Goal: Transaction & Acquisition: Purchase product/service

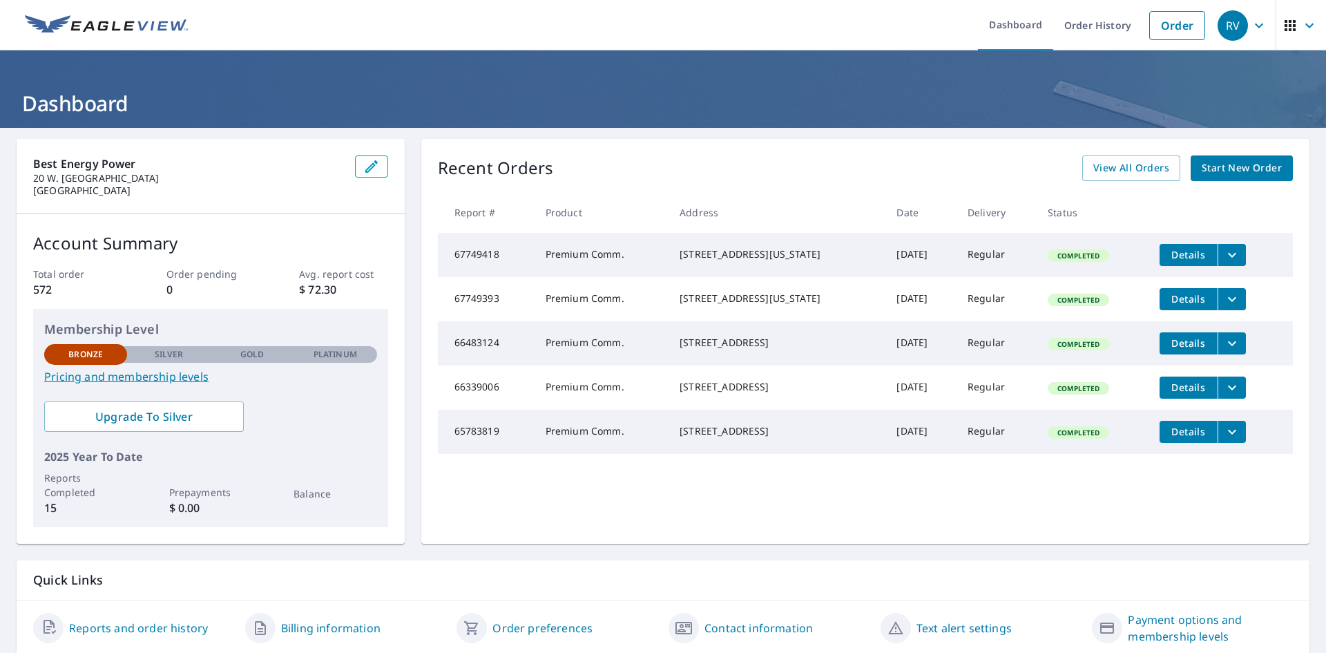
click at [1225, 167] on span "Start New Order" at bounding box center [1242, 168] width 80 height 17
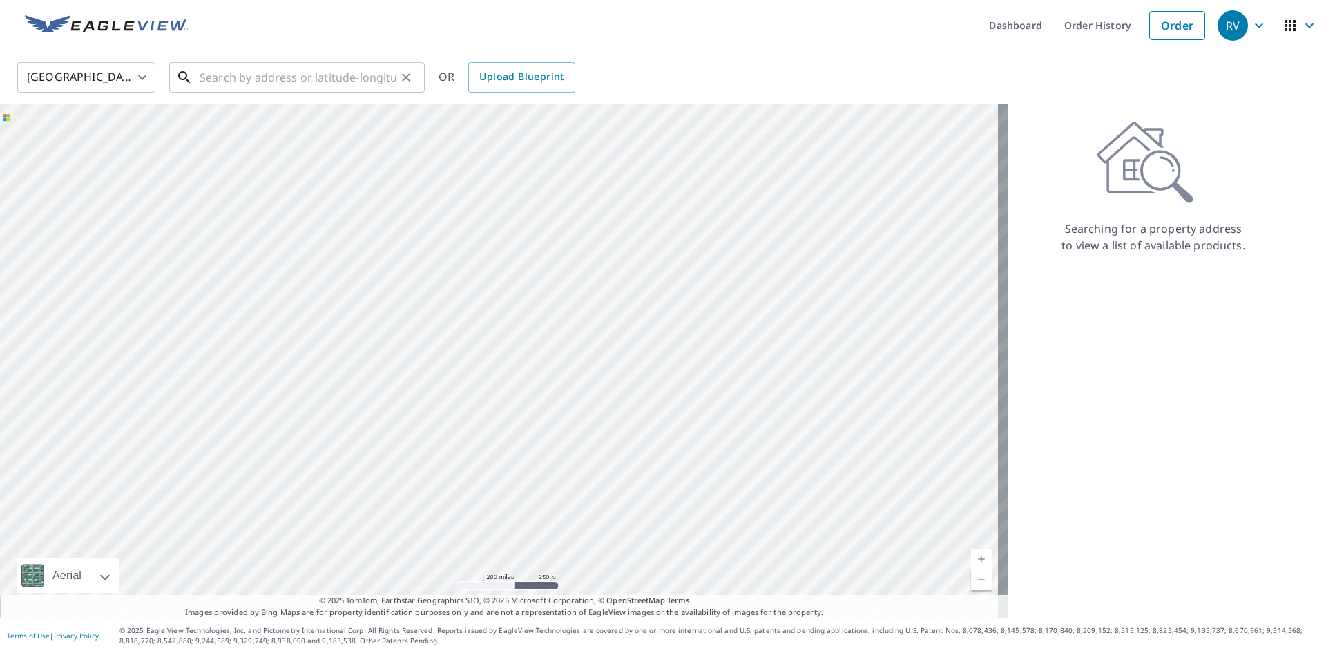
click at [284, 82] on input "text" at bounding box center [298, 77] width 197 height 39
paste input "2185 [PERSON_NAME]"
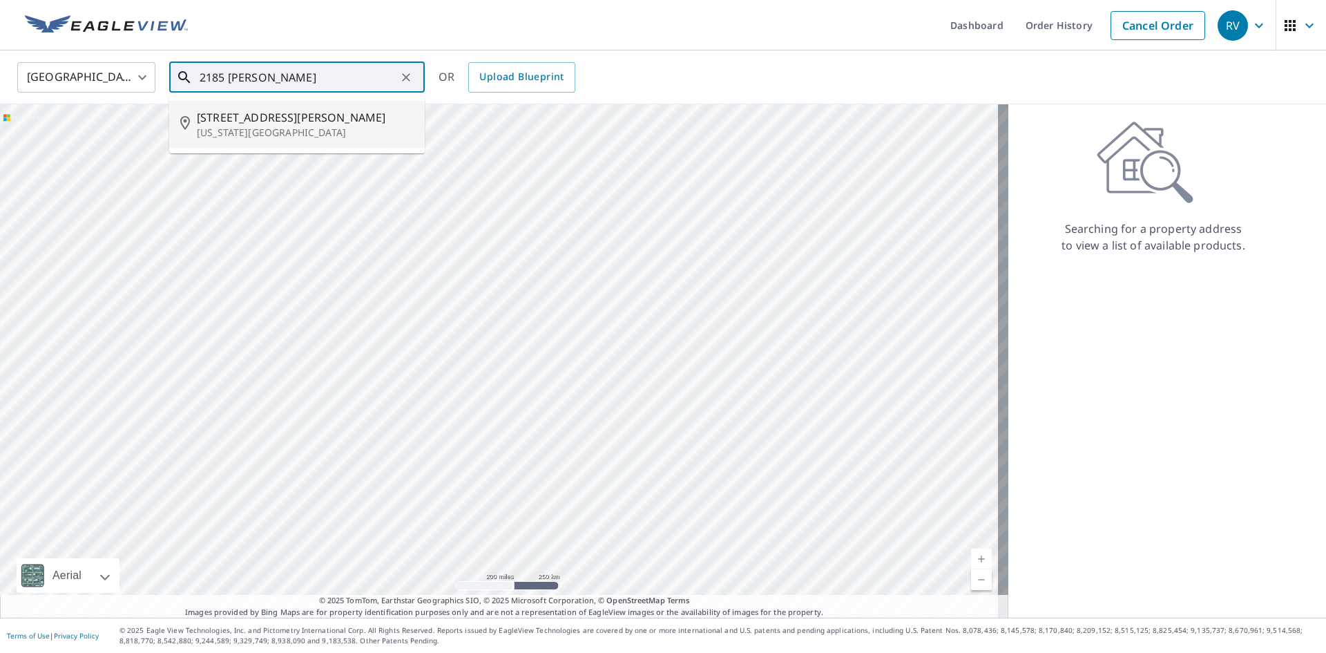
click at [350, 124] on span "[STREET_ADDRESS][PERSON_NAME]" at bounding box center [305, 117] width 217 height 17
type input "[STREET_ADDRESS][PERSON_NAME][US_STATE]"
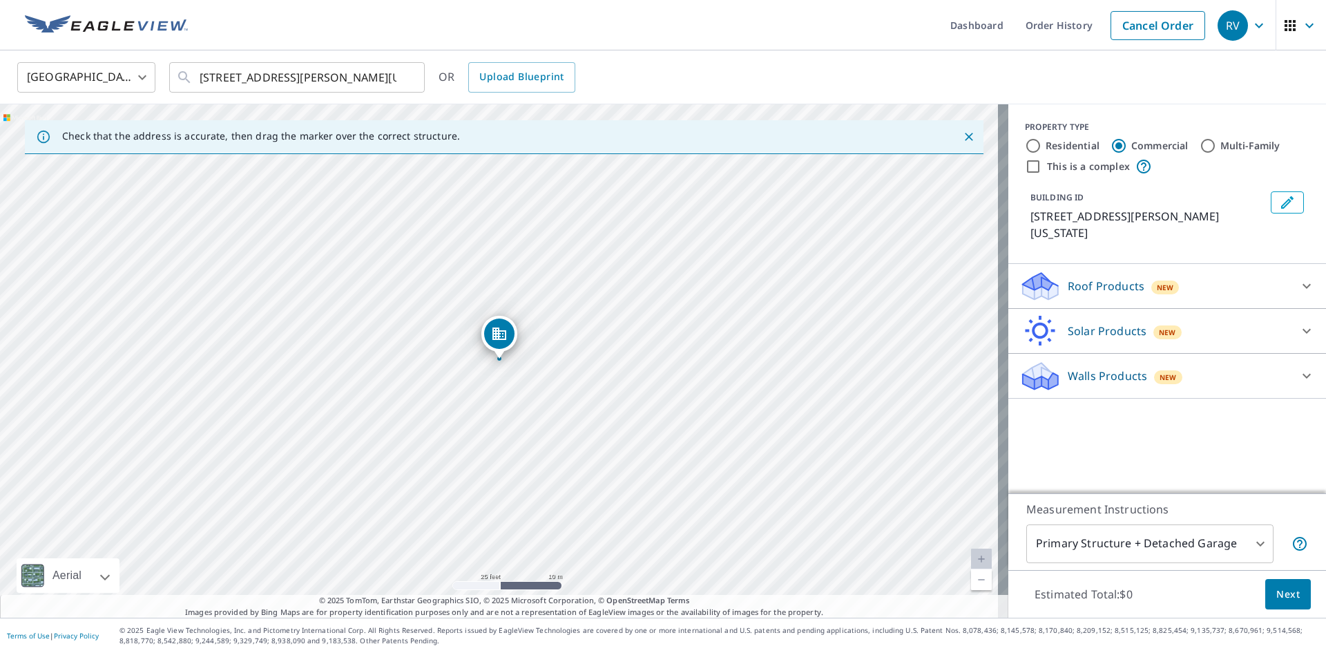
click at [1085, 280] on p "Roof Products" at bounding box center [1106, 286] width 77 height 17
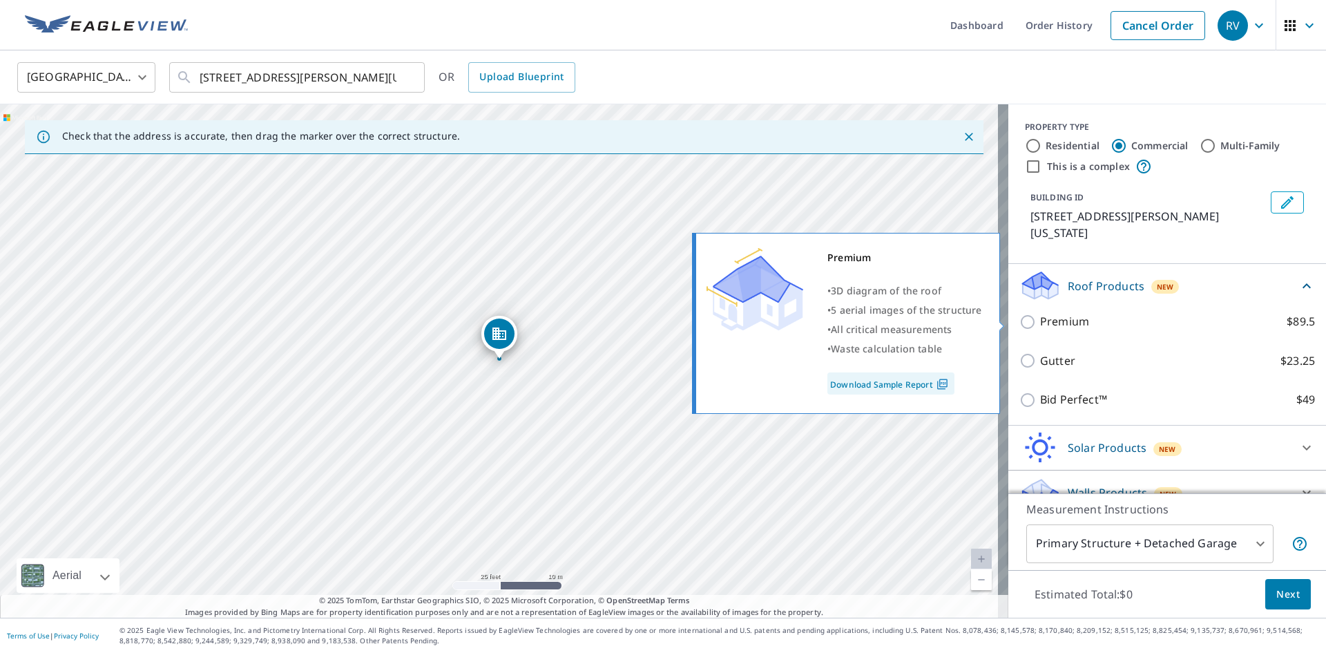
click at [1069, 318] on p "Premium" at bounding box center [1064, 321] width 49 height 17
click at [1040, 318] on input "Premium $89.5" at bounding box center [1030, 322] width 21 height 17
checkbox input "true"
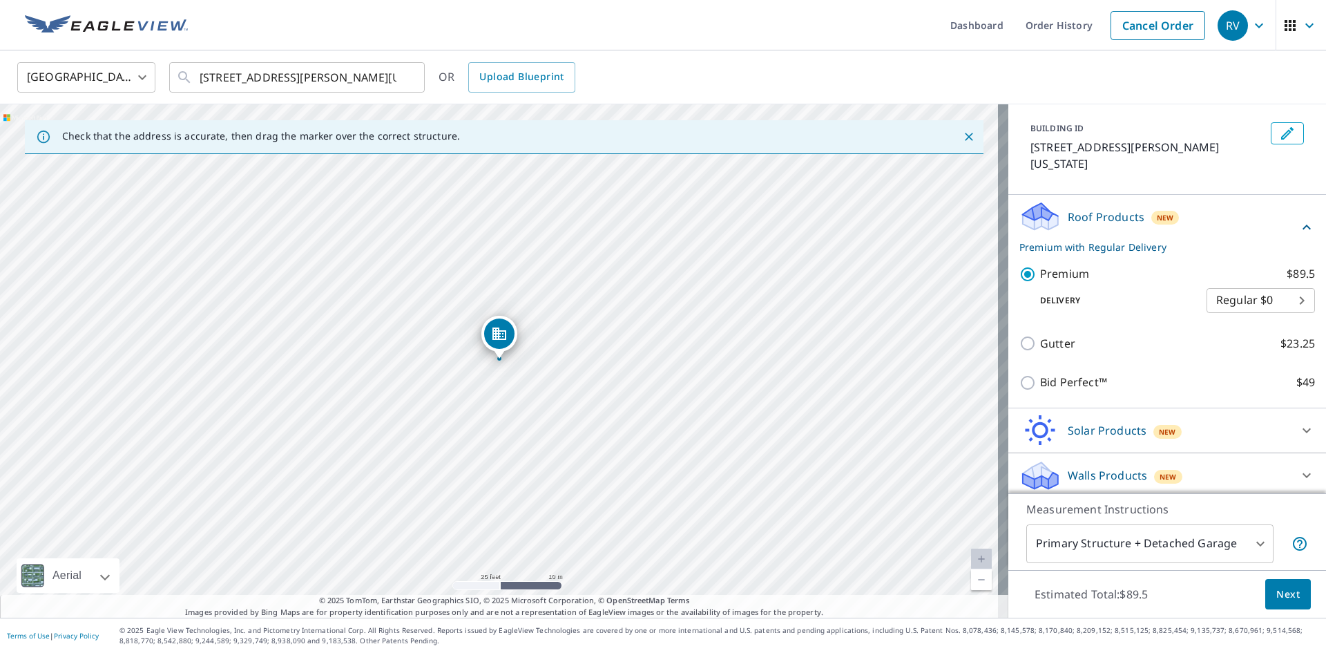
scroll to position [74, 0]
click at [526, 330] on div "[STREET_ADDRESS][PERSON_NAME][US_STATE]" at bounding box center [504, 360] width 1009 height 513
click at [488, 334] on div "Dropped pin, building 1, Commercial property, 2185 Adam Clayton Powell Jr Blvd …" at bounding box center [499, 333] width 30 height 30
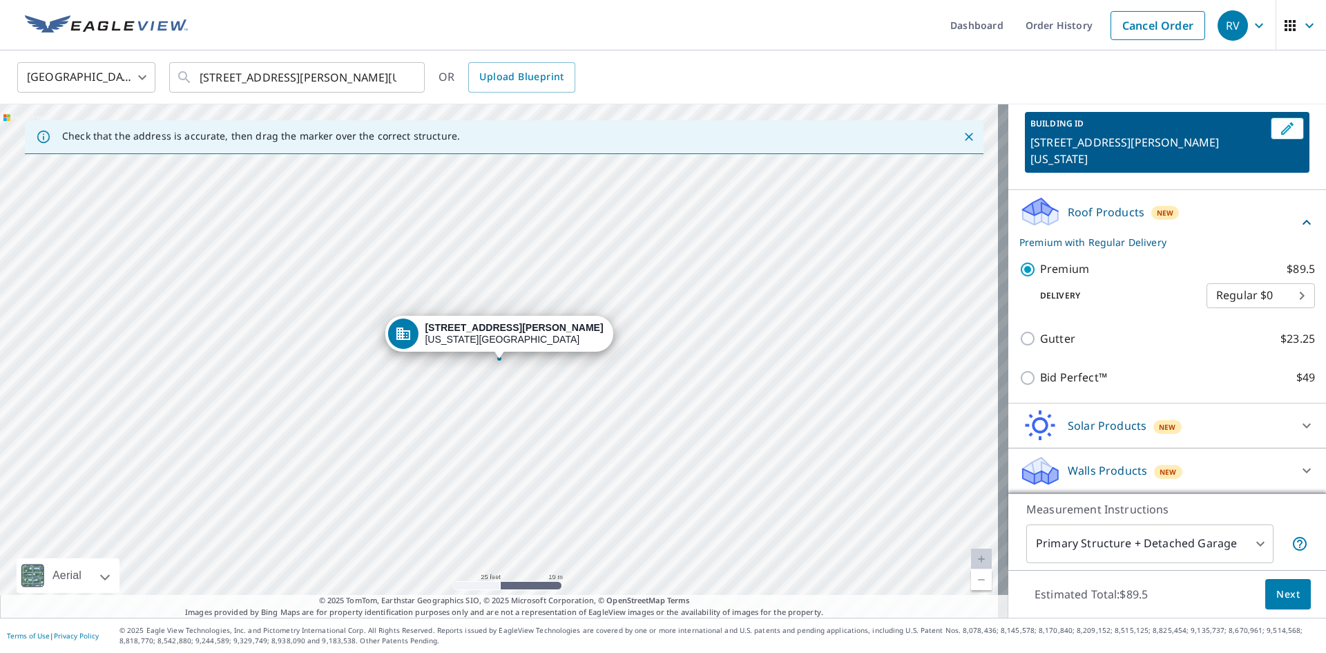
click at [524, 292] on div "[STREET_ADDRESS][PERSON_NAME][US_STATE]" at bounding box center [504, 360] width 1009 height 513
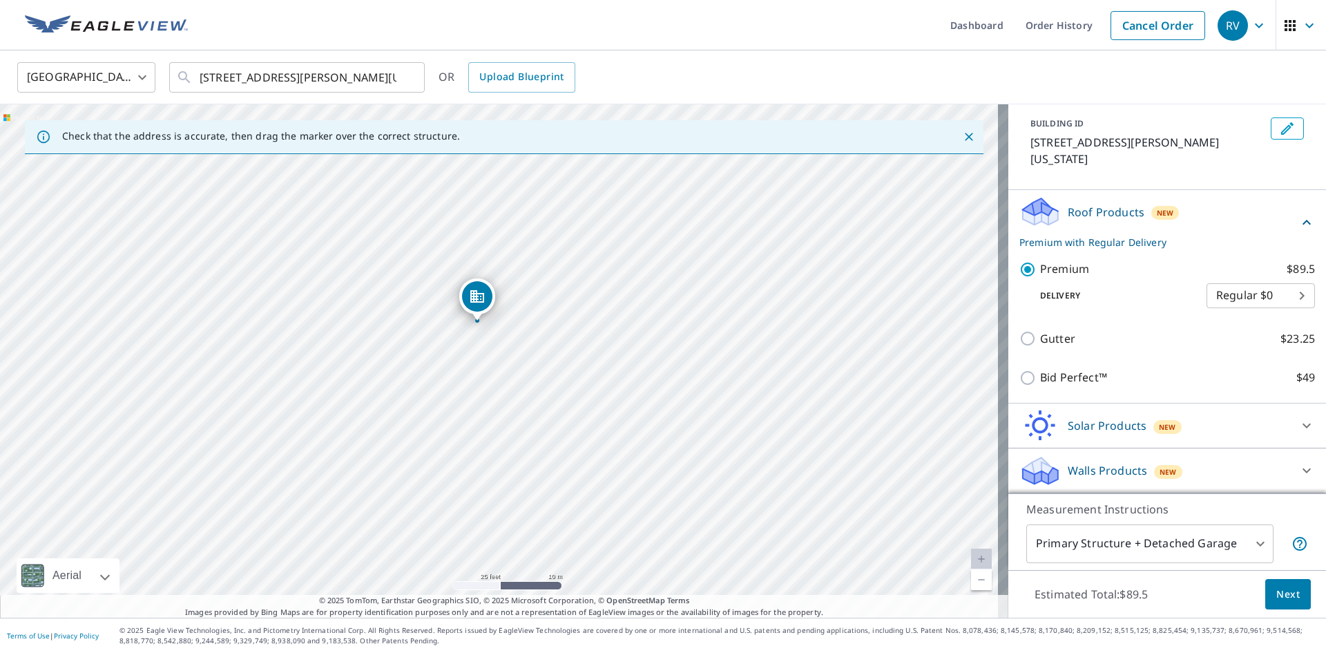
drag, startPoint x: 500, startPoint y: 329, endPoint x: 475, endPoint y: 285, distance: 50.1
drag, startPoint x: 494, startPoint y: 331, endPoint x: 495, endPoint y: 324, distance: 7.0
drag, startPoint x: 495, startPoint y: 324, endPoint x: 475, endPoint y: 361, distance: 42.3
drag, startPoint x: 494, startPoint y: 331, endPoint x: 517, endPoint y: 301, distance: 37.4
click at [517, 301] on div "[STREET_ADDRESS][PERSON_NAME][US_STATE]" at bounding box center [504, 360] width 1009 height 513
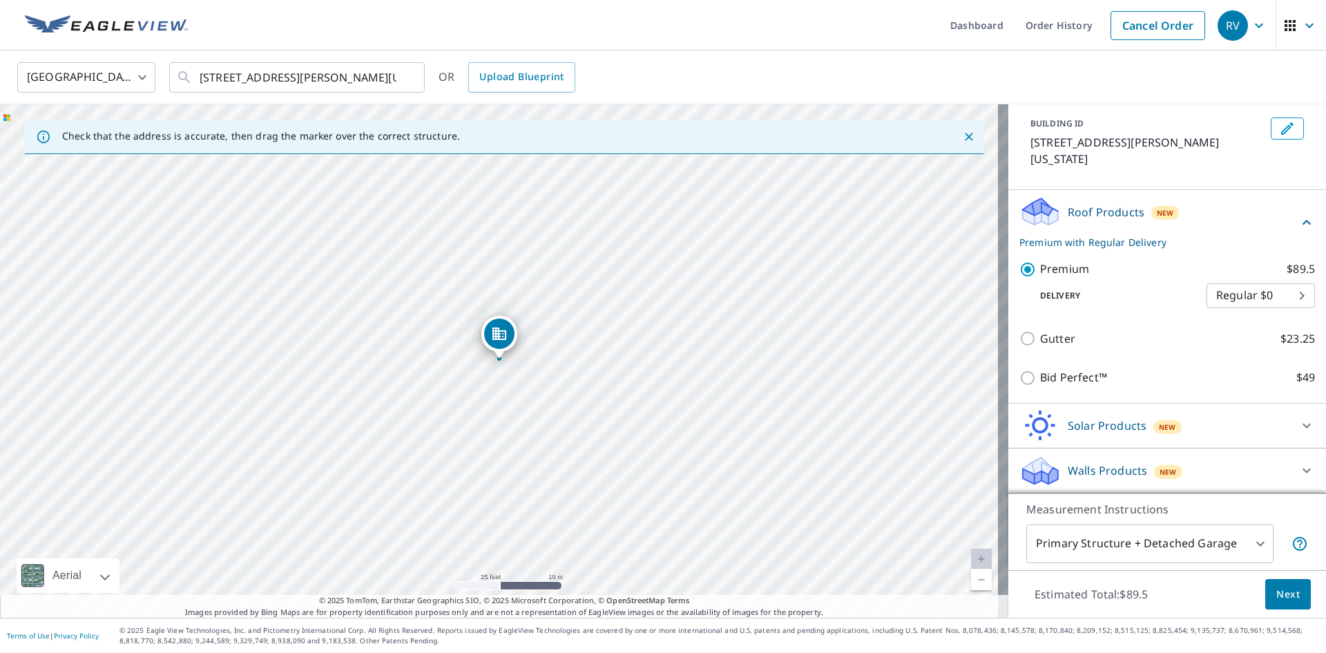
click at [1288, 591] on span "Next" at bounding box center [1288, 594] width 23 height 17
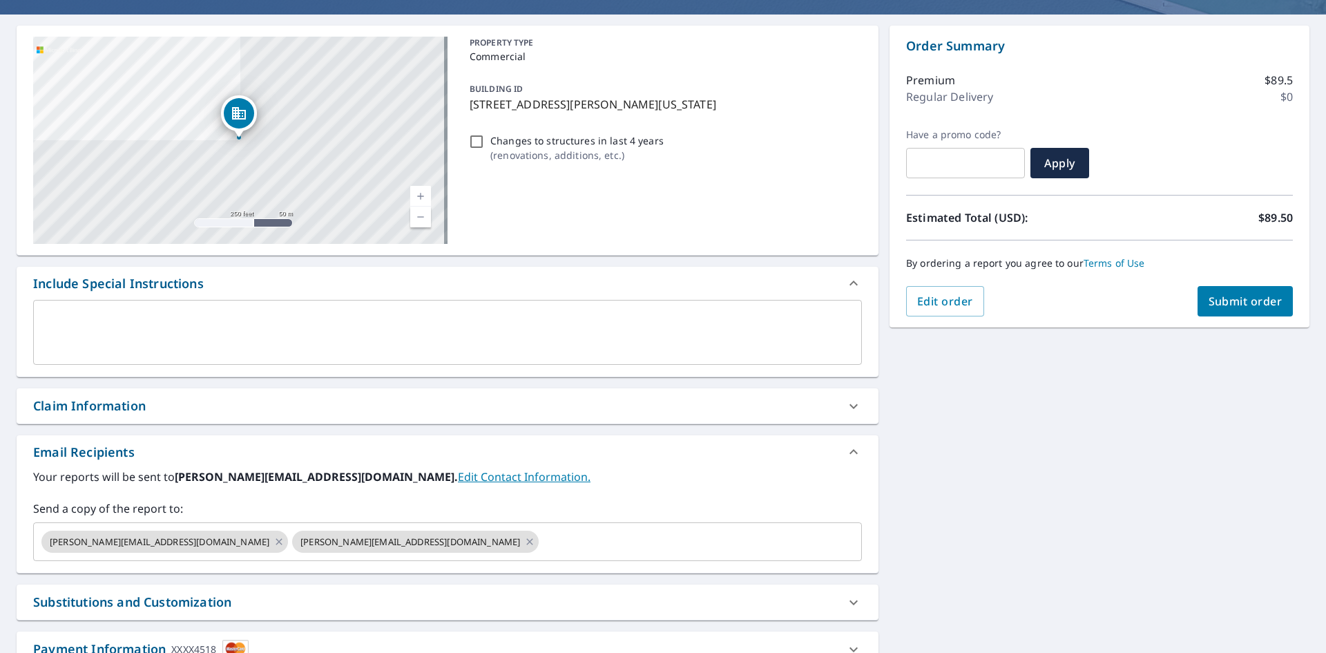
scroll to position [217, 0]
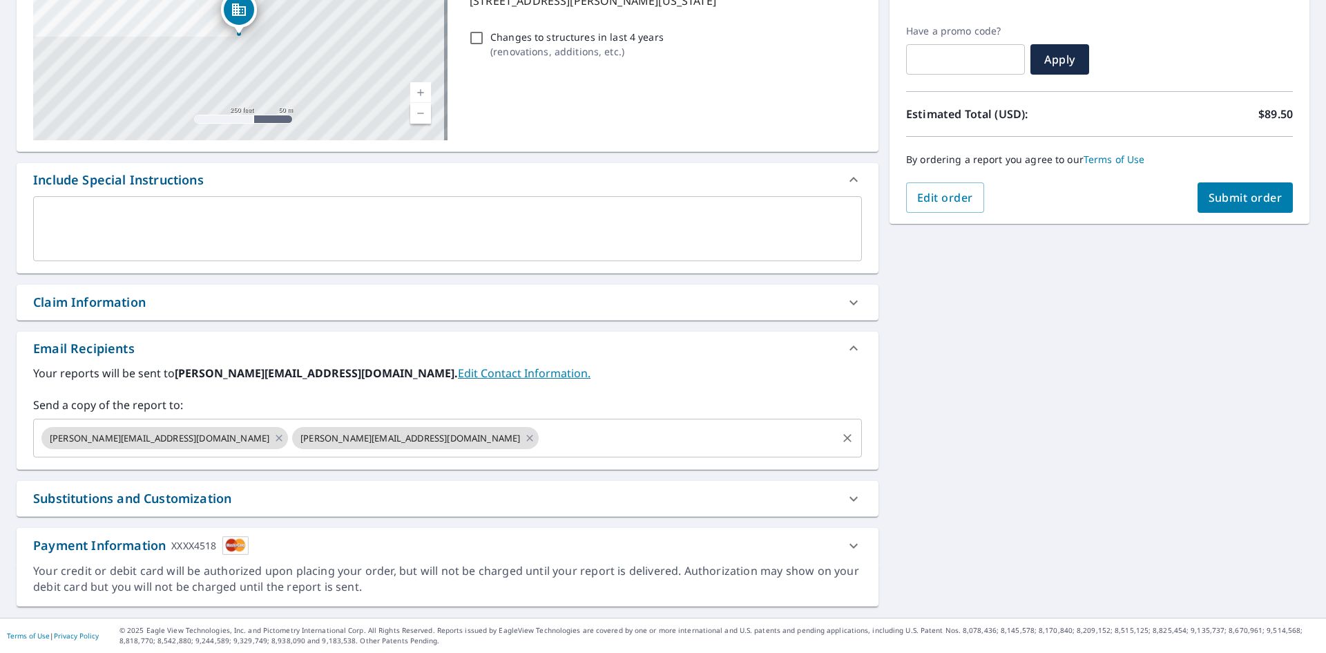
click at [292, 441] on span "[PERSON_NAME][EMAIL_ADDRESS][DOMAIN_NAME]" at bounding box center [410, 438] width 236 height 13
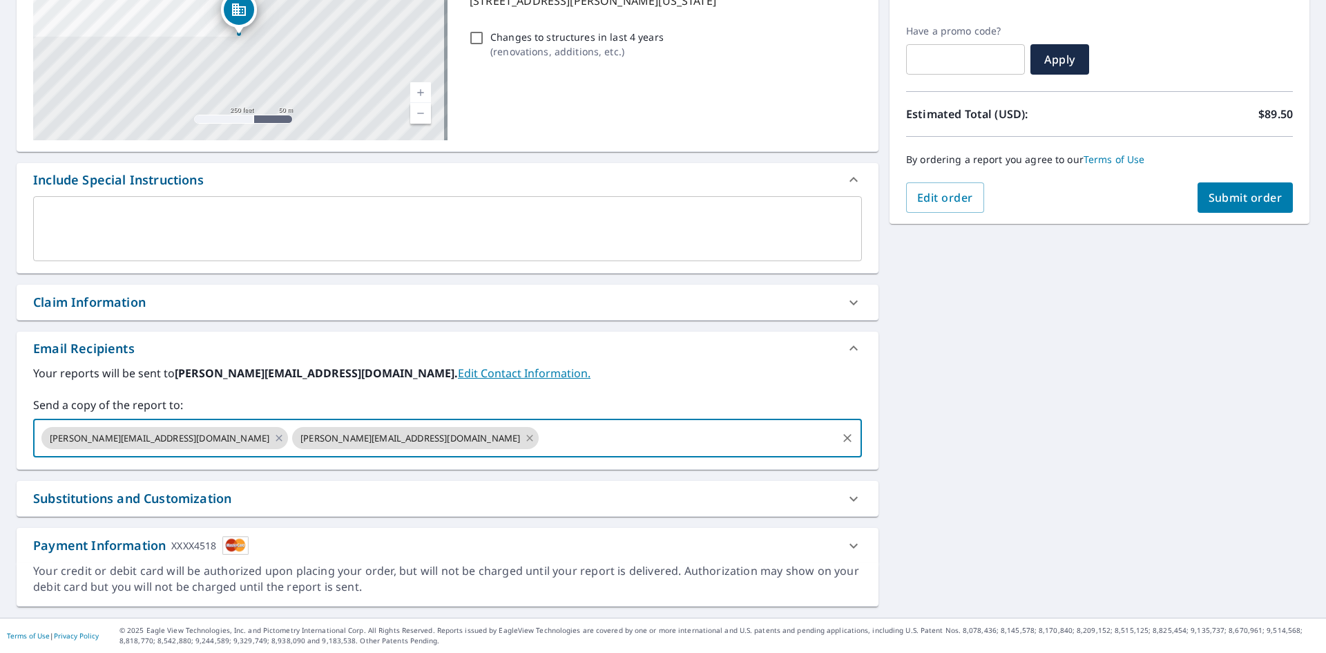
click at [527, 437] on icon at bounding box center [530, 438] width 6 height 6
checkbox input "true"
type input "[PERSON_NAME][EMAIL_ADDRESS][DOMAIN_NAME]"
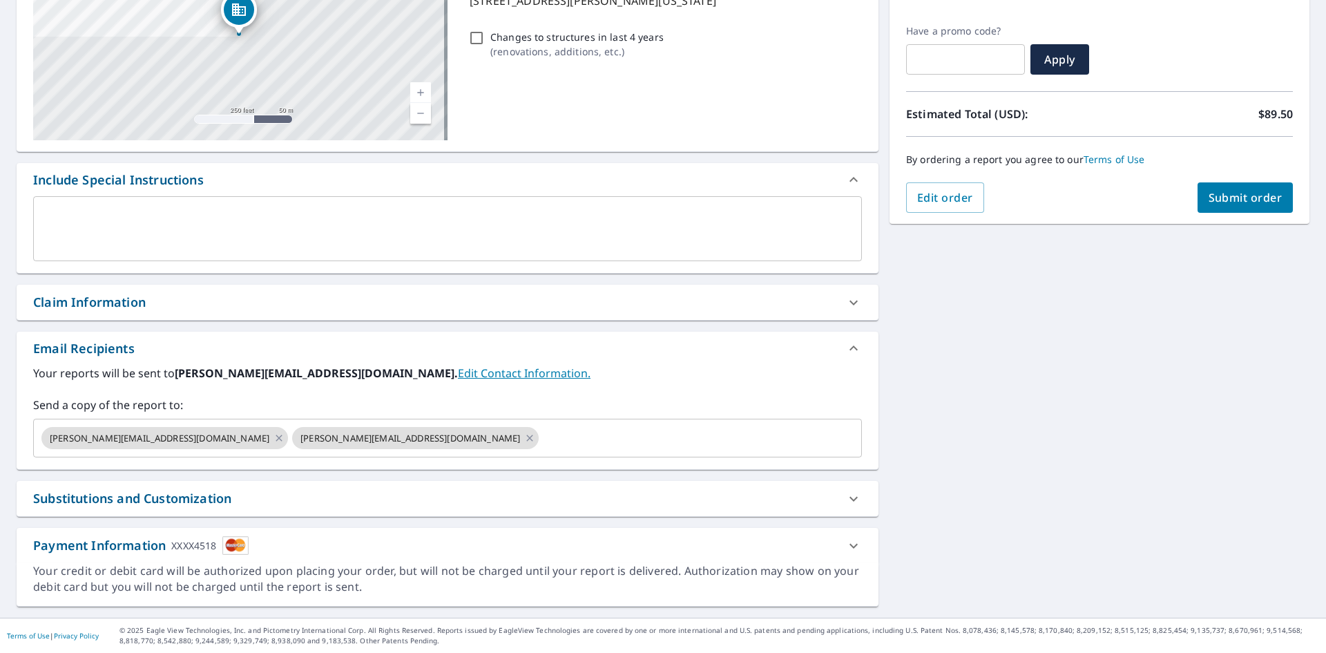
click at [392, 484] on div "Substitutions and Customization" at bounding box center [448, 498] width 862 height 35
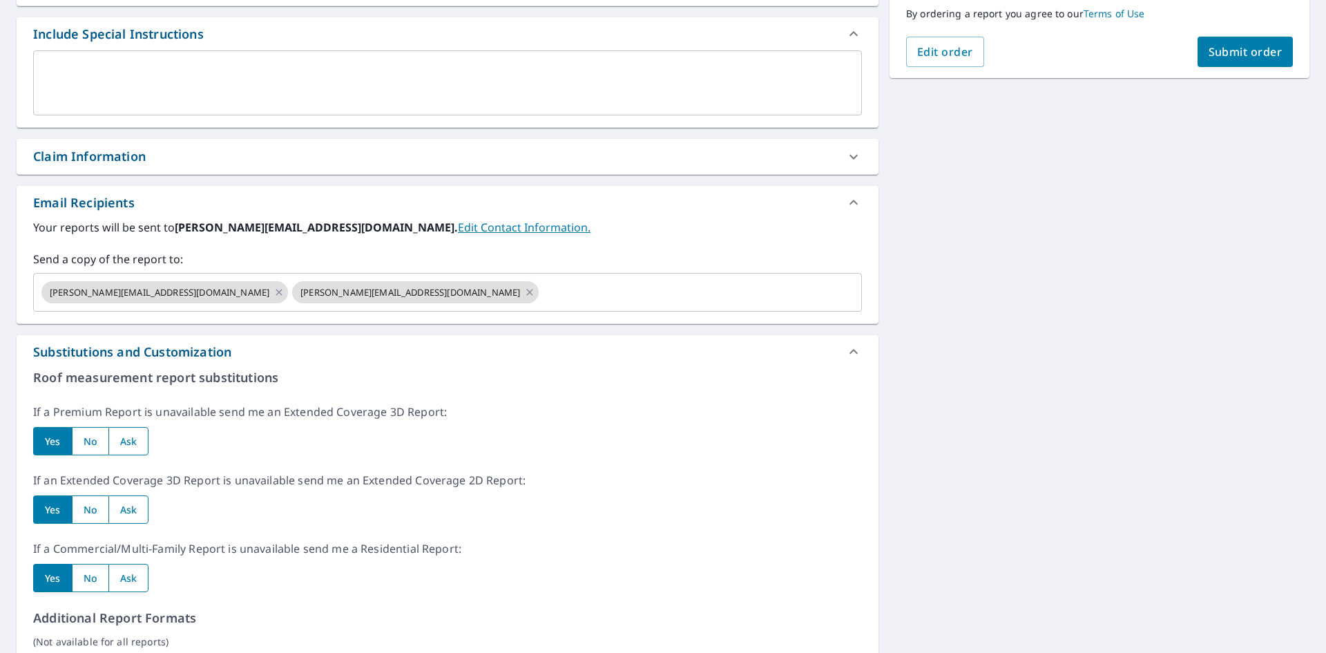
scroll to position [17, 0]
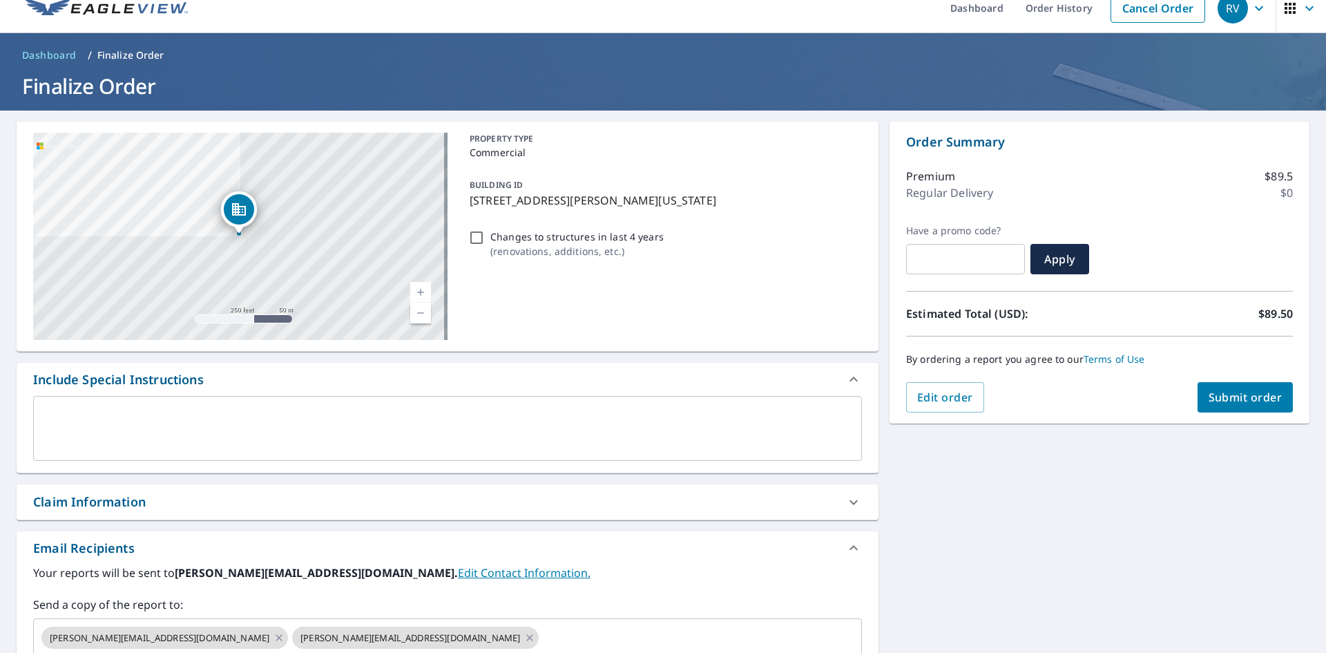
click at [1219, 394] on span "Submit order" at bounding box center [1246, 397] width 74 height 15
checkbox input "true"
